Goal: Task Accomplishment & Management: Use online tool/utility

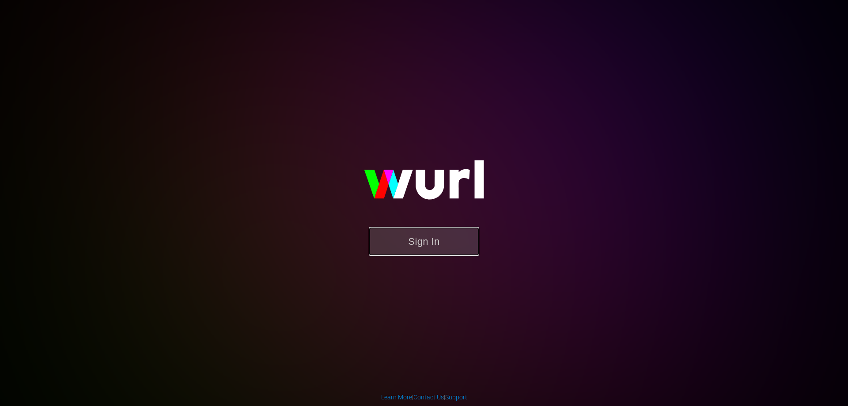
click at [447, 234] on button "Sign In" at bounding box center [424, 241] width 110 height 29
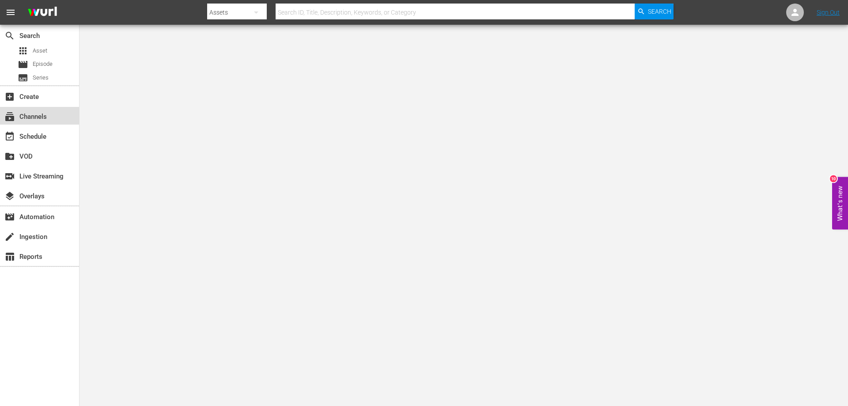
click at [42, 113] on div "subscriptions Channels" at bounding box center [24, 115] width 49 height 8
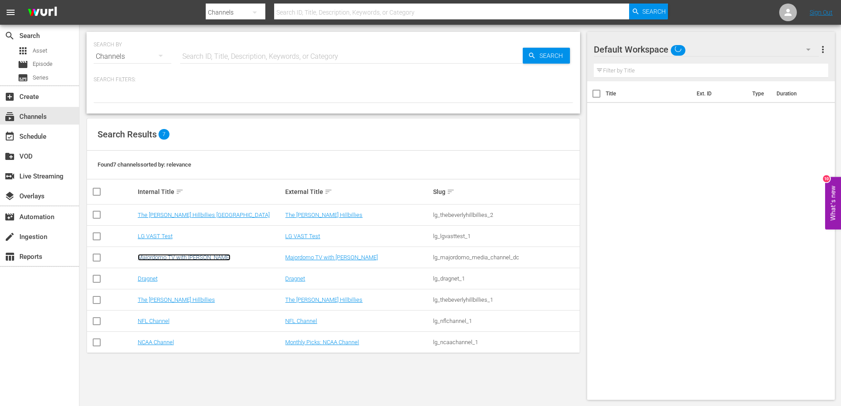
click at [188, 257] on link "Majordomo TV with [PERSON_NAME]" at bounding box center [184, 257] width 93 height 7
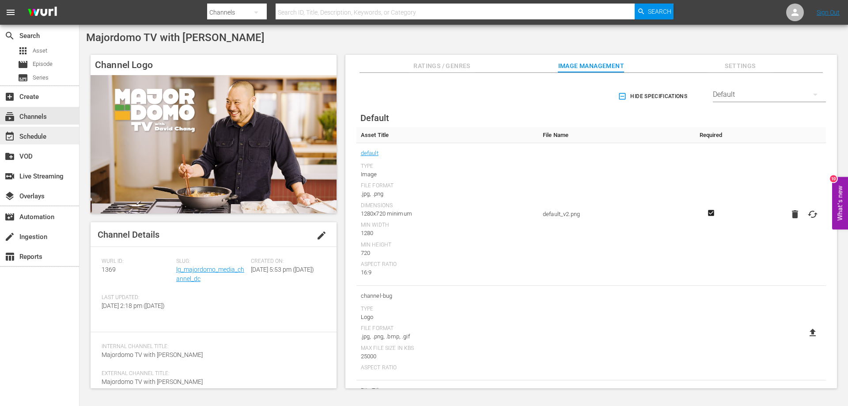
click at [42, 139] on div "event_available Schedule" at bounding box center [24, 135] width 49 height 8
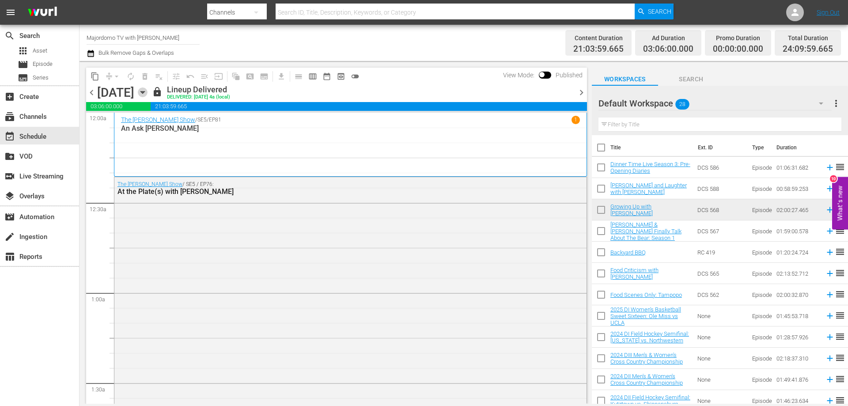
click at [147, 90] on icon "button" at bounding box center [143, 92] width 10 height 10
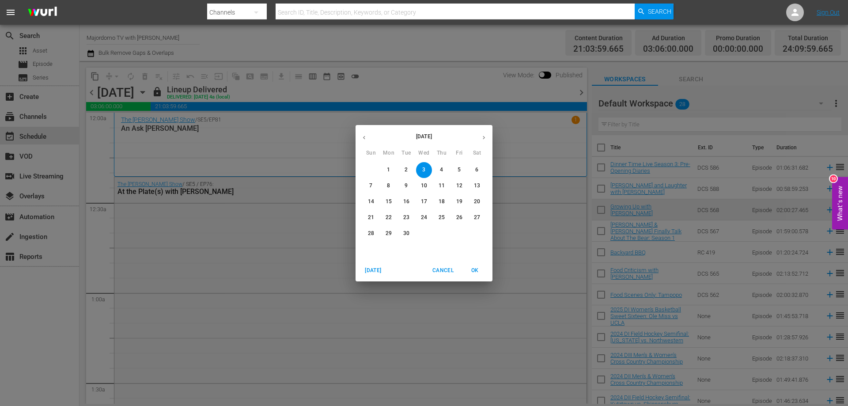
click at [403, 183] on span "9" at bounding box center [406, 186] width 16 height 8
click at [426, 183] on p "10" at bounding box center [424, 186] width 6 height 8
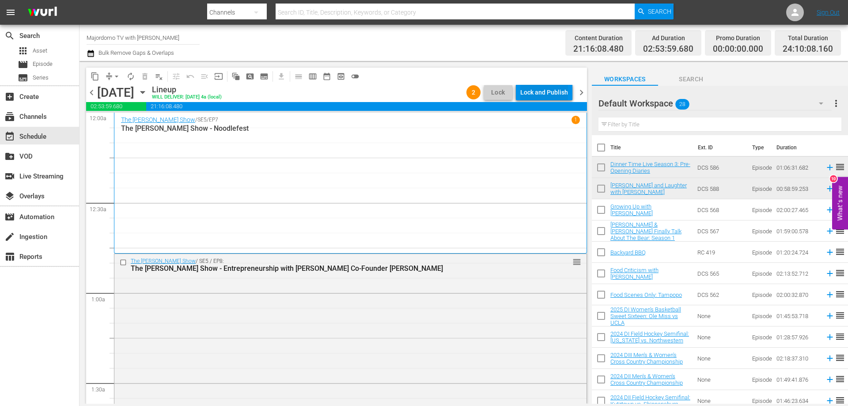
click at [546, 94] on div "Lock and Publish" at bounding box center [544, 92] width 48 height 16
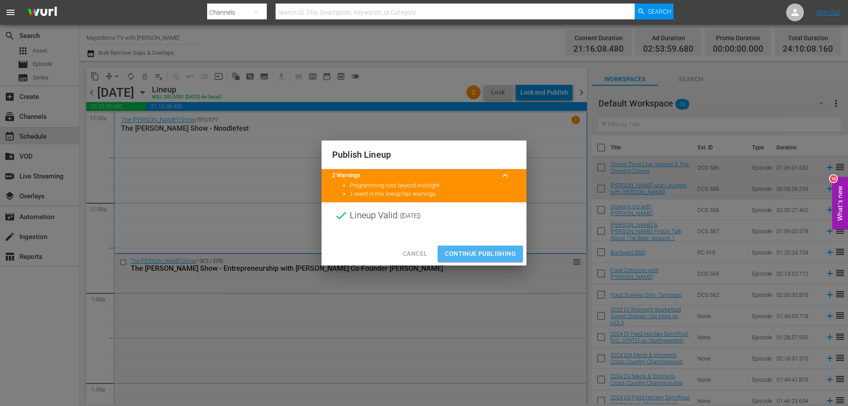
click at [469, 255] on span "Continue Publishing" at bounding box center [480, 253] width 71 height 11
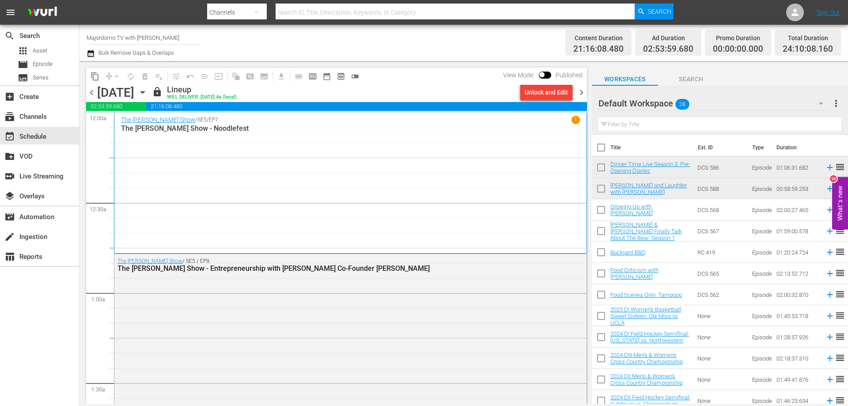
scroll to position [265, 0]
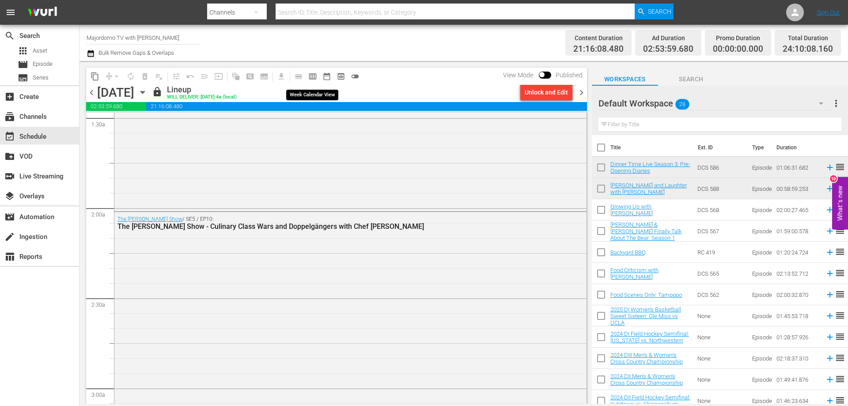
click at [310, 75] on span "calendar_view_week_outlined" at bounding box center [312, 76] width 9 height 9
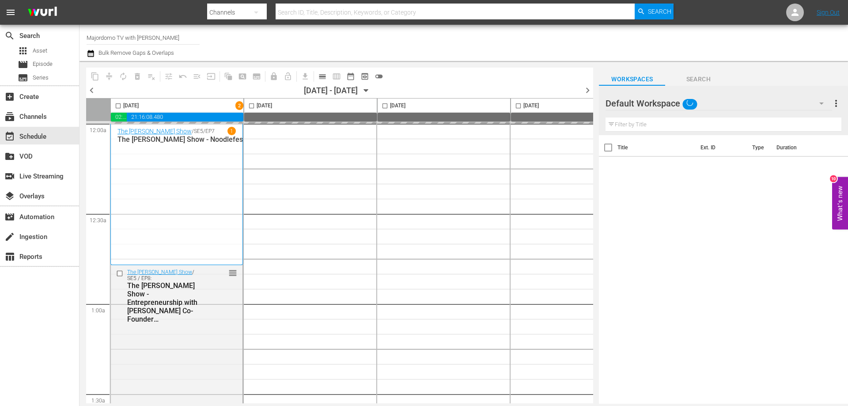
click at [371, 91] on icon "button" at bounding box center [366, 91] width 10 height 10
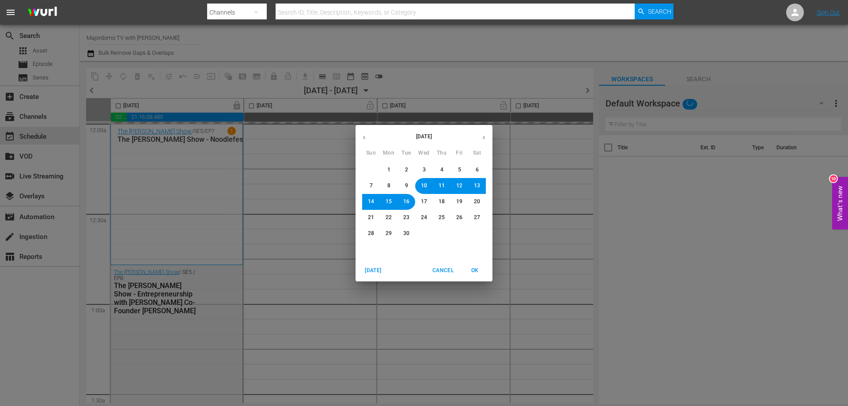
click at [387, 189] on span "8" at bounding box center [388, 186] width 3 height 8
click at [472, 264] on button "OK" at bounding box center [474, 270] width 28 height 15
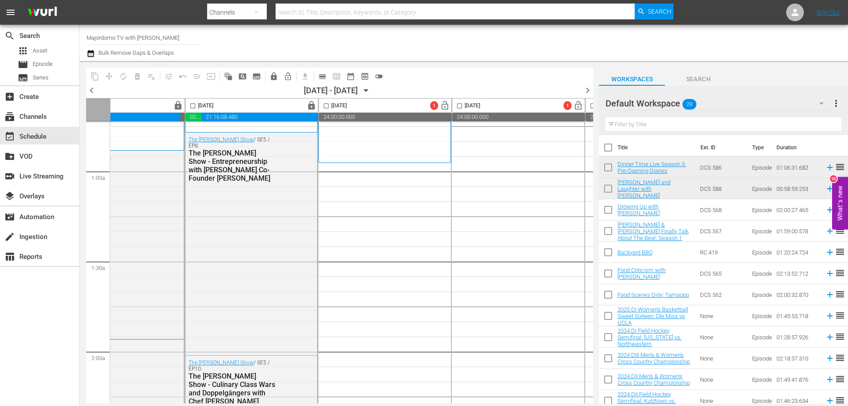
scroll to position [132, 0]
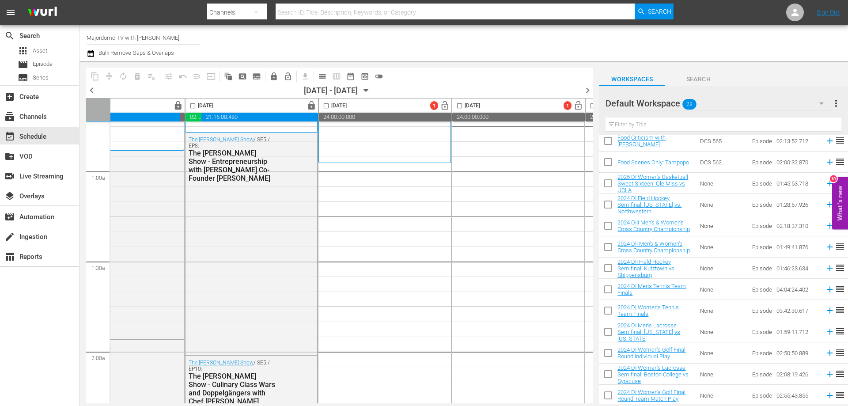
click at [669, 100] on div at bounding box center [637, 104] width 64 height 22
click at [669, 102] on div at bounding box center [637, 104] width 64 height 22
click at [823, 106] on icon "button" at bounding box center [821, 103] width 11 height 11
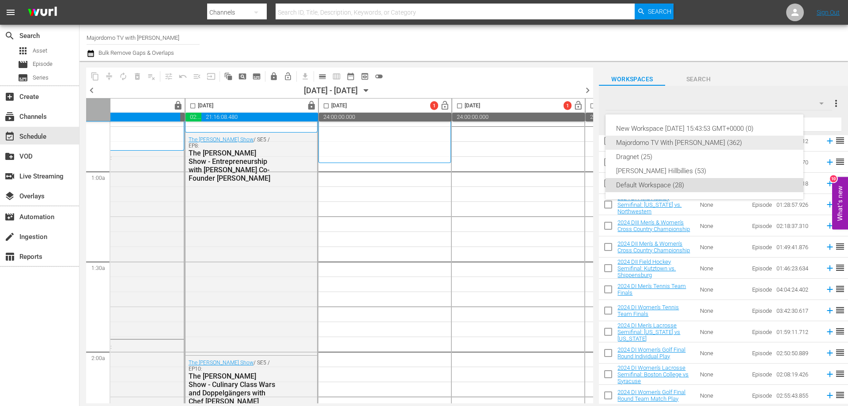
click at [735, 141] on div "Majordomo TV With [PERSON_NAME] (362)" at bounding box center [704, 143] width 177 height 14
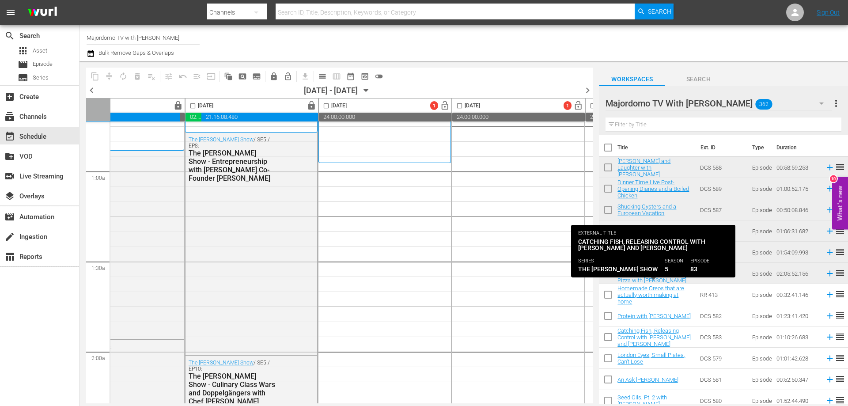
scroll to position [44, 0]
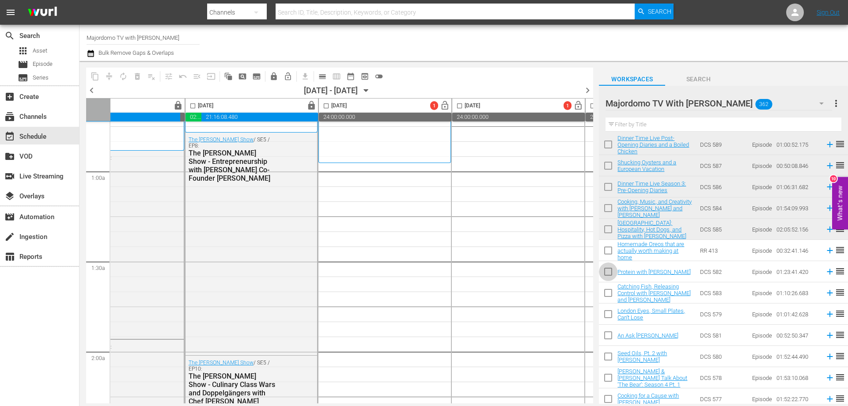
click at [607, 269] on input "checkbox" at bounding box center [608, 273] width 19 height 19
checkbox input "true"
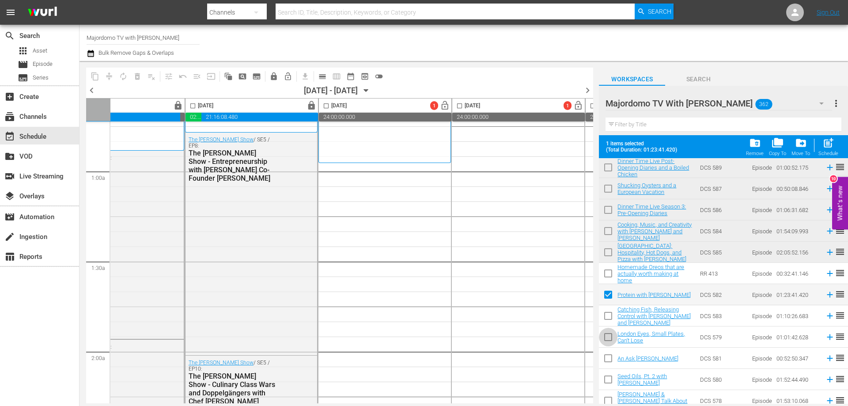
click at [609, 337] on input "checkbox" at bounding box center [608, 338] width 19 height 19
checkbox input "true"
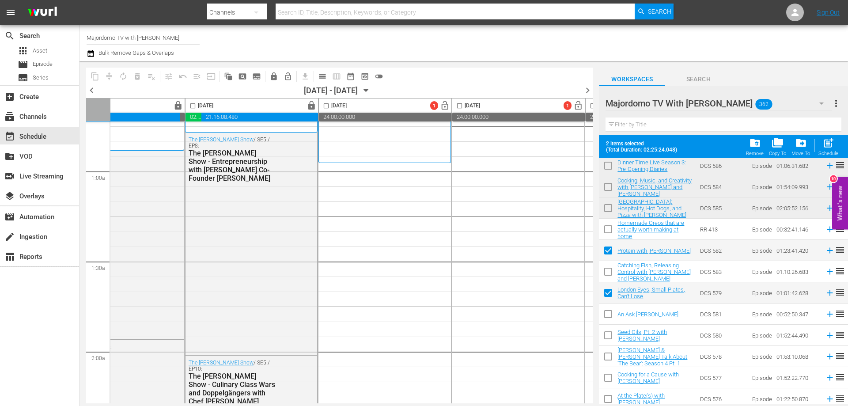
scroll to position [132, 0]
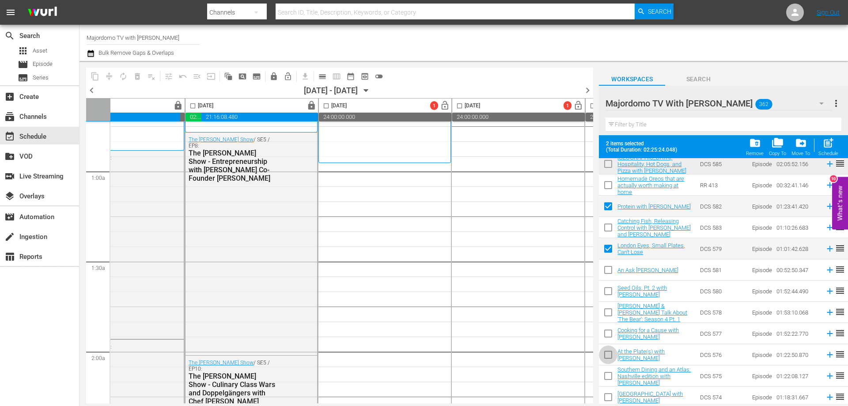
drag, startPoint x: 607, startPoint y: 354, endPoint x: 655, endPoint y: 305, distance: 67.7
click at [608, 354] on input "checkbox" at bounding box center [608, 356] width 19 height 19
checkbox input "true"
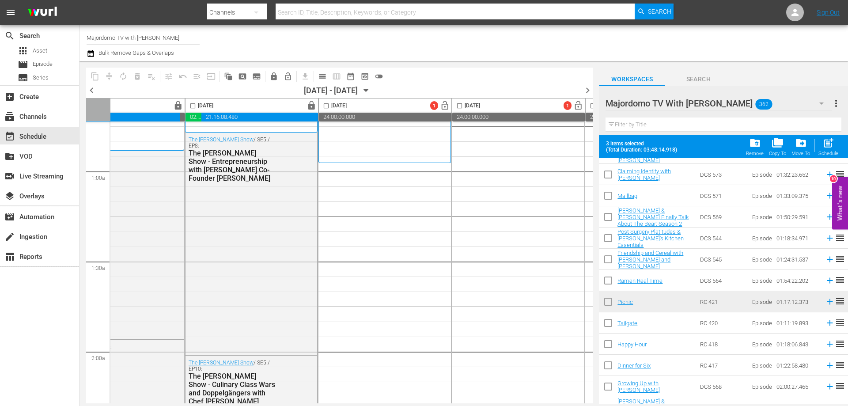
scroll to position [432, 0]
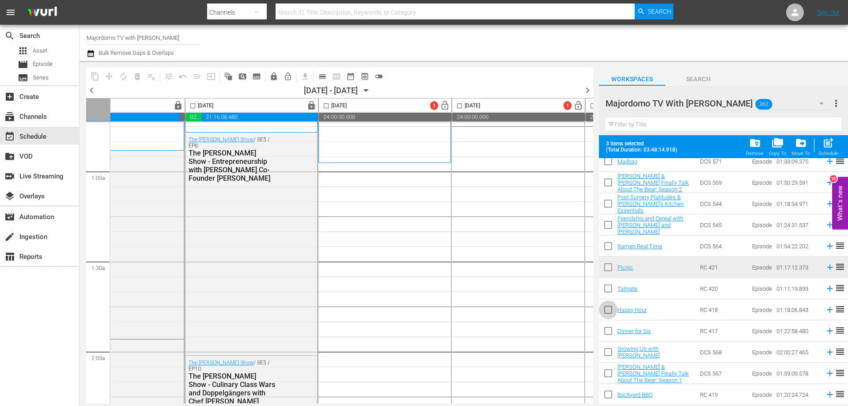
click at [611, 312] on input "checkbox" at bounding box center [608, 311] width 19 height 19
checkbox input "true"
click at [611, 334] on input "checkbox" at bounding box center [608, 332] width 19 height 19
checkbox input "true"
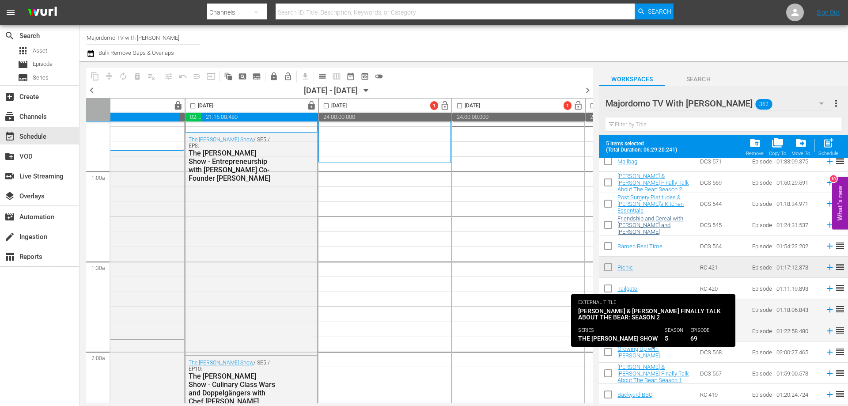
scroll to position [255, 0]
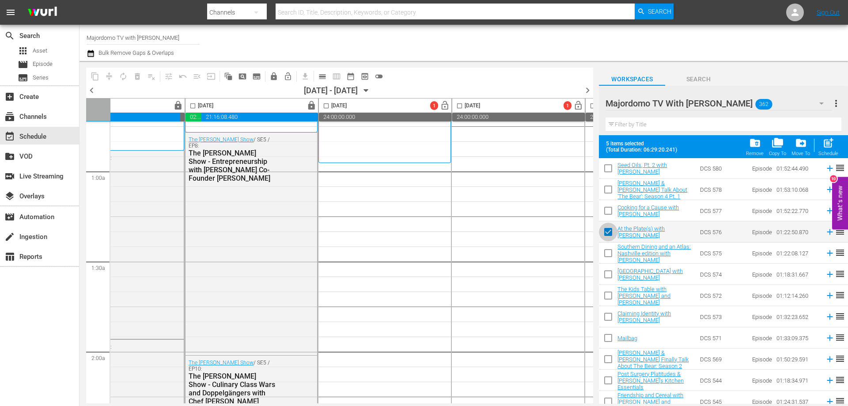
click at [609, 234] on input "checkbox" at bounding box center [608, 233] width 19 height 19
checkbox input "false"
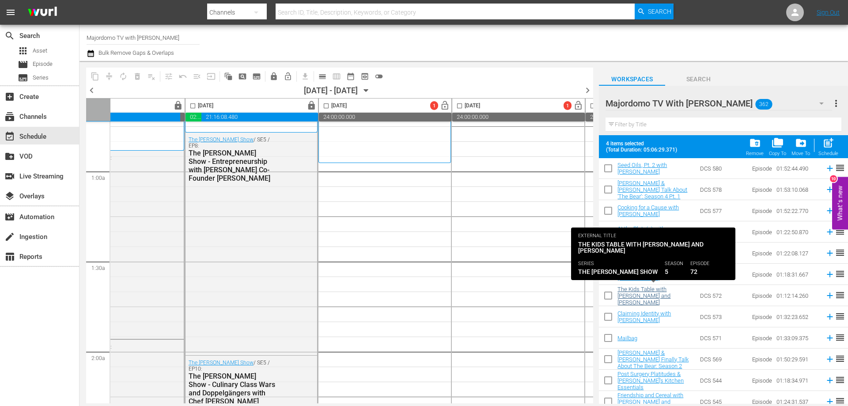
scroll to position [432, 0]
